Goal: Information Seeking & Learning: Learn about a topic

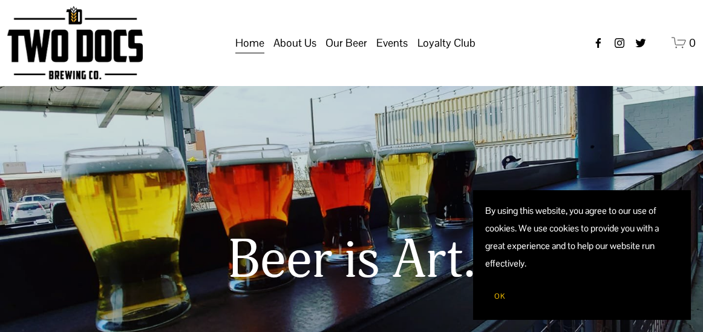
scroll to position [6, 0]
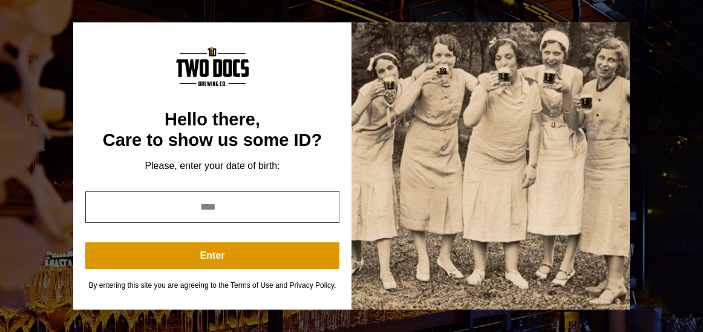
click at [287, 201] on input "year" at bounding box center [212, 206] width 254 height 31
type input "*"
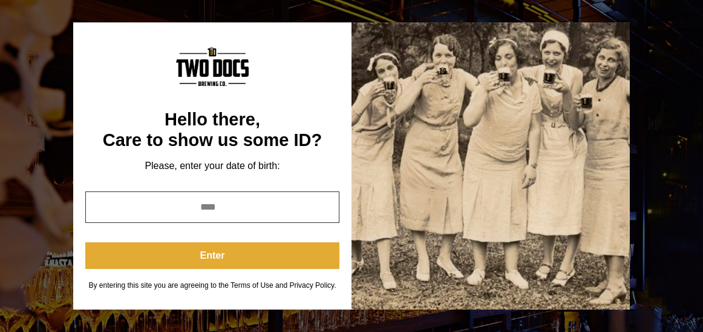
type input "****"
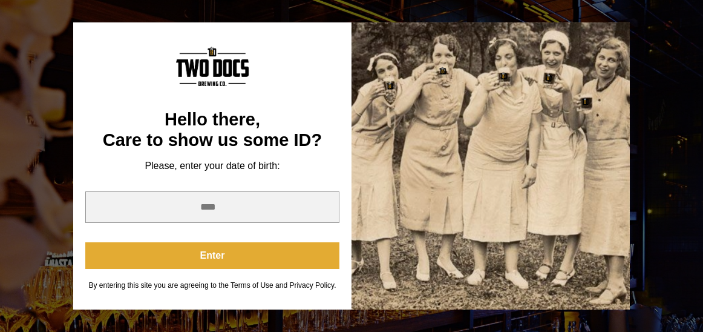
click at [289, 261] on button "Enter" at bounding box center [212, 255] width 254 height 27
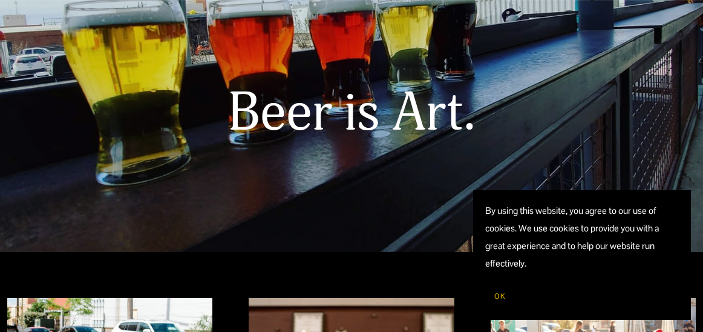
click at [502, 296] on span "OK" at bounding box center [499, 296] width 11 height 10
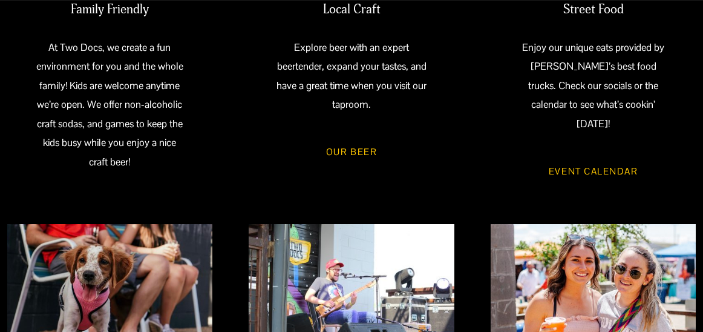
scroll to position [615, 0]
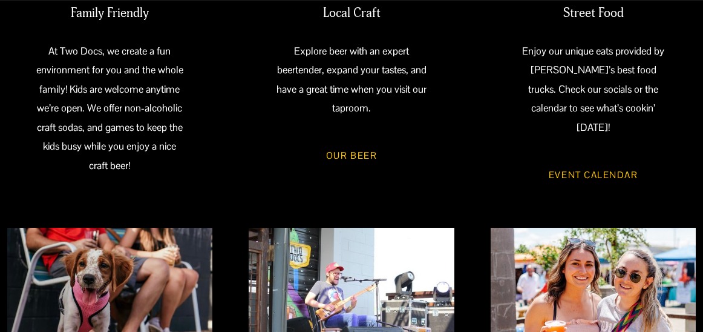
click at [573, 157] on link "Event Calendar" at bounding box center [593, 174] width 126 height 34
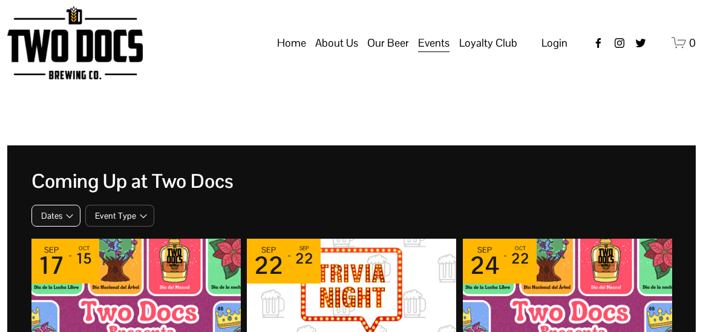
click at [65, 219] on icon "button" at bounding box center [70, 216] width 10 height 10
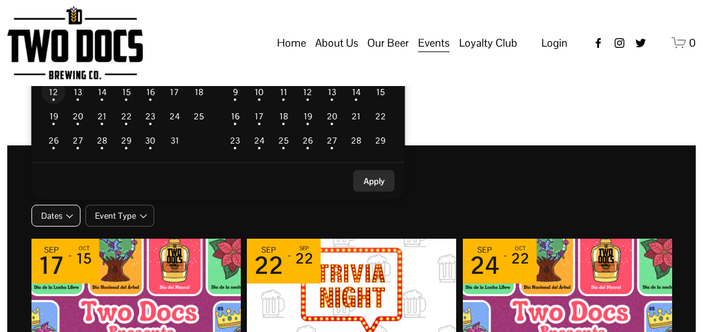
click at [53, 99] on td "12" at bounding box center [54, 92] width 24 height 24
click at [376, 185] on button "Apply" at bounding box center [374, 181] width 42 height 22
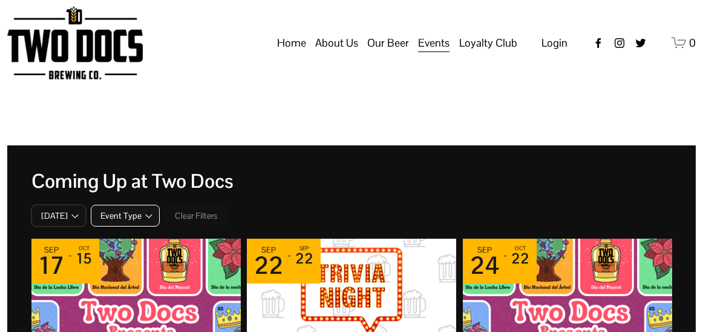
click at [135, 213] on span "Event Type" at bounding box center [120, 215] width 41 height 11
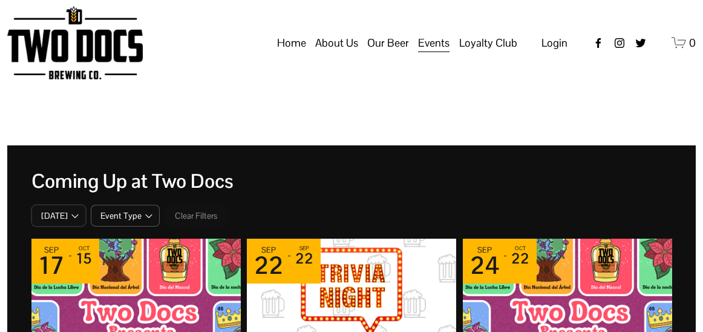
click at [597, 48] on use "Facebook" at bounding box center [598, 43] width 5 height 10
